Goal: Transaction & Acquisition: Purchase product/service

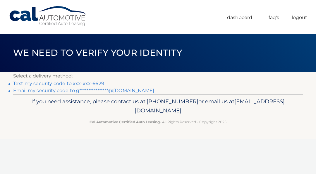
click at [49, 84] on link "Text my security code to xxx-xxx-6629" at bounding box center [58, 84] width 91 height 6
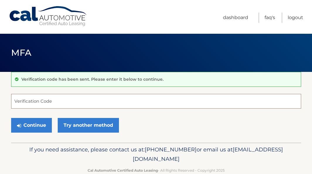
click at [45, 100] on input "Verification Code" at bounding box center [156, 101] width 290 height 15
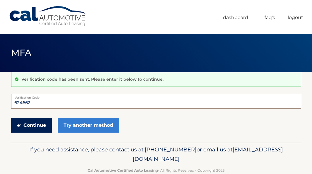
type input "624662"
click at [39, 127] on button "Continue" at bounding box center [31, 125] width 41 height 15
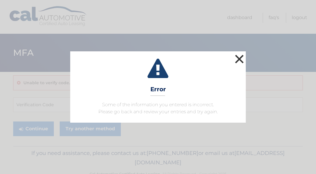
click at [240, 64] on button "×" at bounding box center [240, 59] width 12 height 12
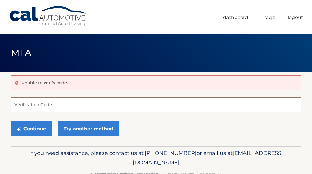
click at [36, 106] on input "Verification Code" at bounding box center [156, 104] width 290 height 15
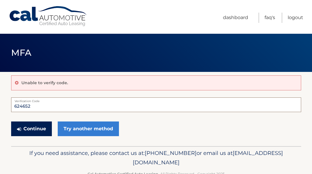
type input "624652"
click at [28, 127] on button "Continue" at bounding box center [31, 128] width 41 height 15
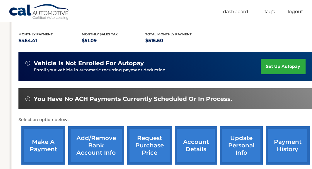
scroll to position [126, 0]
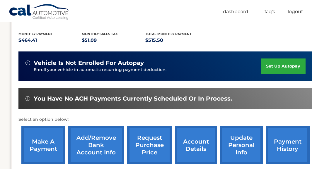
click at [45, 145] on link "make a payment" at bounding box center [43, 145] width 44 height 38
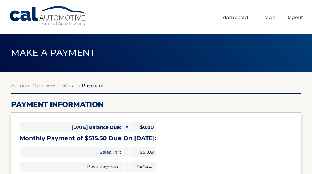
select select "ZGY2ZWMwZmUtY2EyNi00MGRjLWJhZDctOTE1NjcwMjY1NWE3"
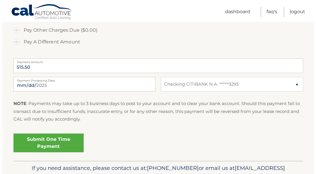
scroll to position [213, 0]
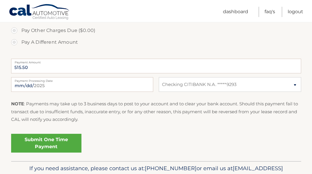
click at [26, 154] on div "Submit One Time Payment" at bounding box center [156, 145] width 290 height 28
click at [36, 147] on link "Submit One Time Payment" at bounding box center [46, 143] width 70 height 19
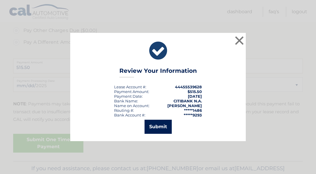
click at [161, 126] on button "Submit" at bounding box center [158, 126] width 27 height 14
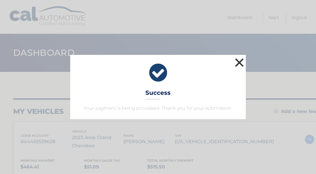
click at [242, 63] on button "×" at bounding box center [240, 63] width 12 height 12
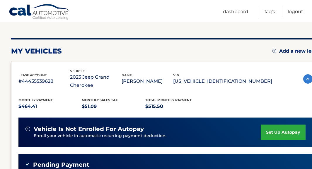
scroll to position [59, 0]
